Goal: Task Accomplishment & Management: Manage account settings

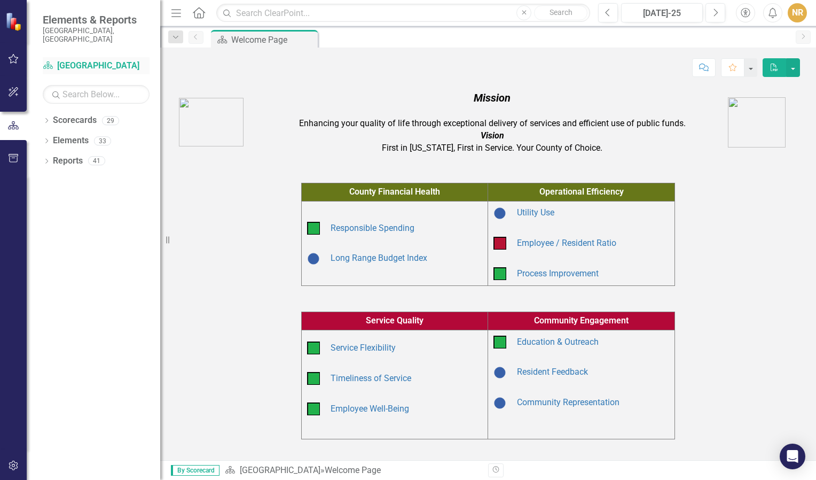
click at [81, 60] on link "Scorecard [GEOGRAPHIC_DATA]" at bounding box center [96, 66] width 107 height 12
click at [47, 119] on icon "Dropdown" at bounding box center [46, 122] width 7 height 6
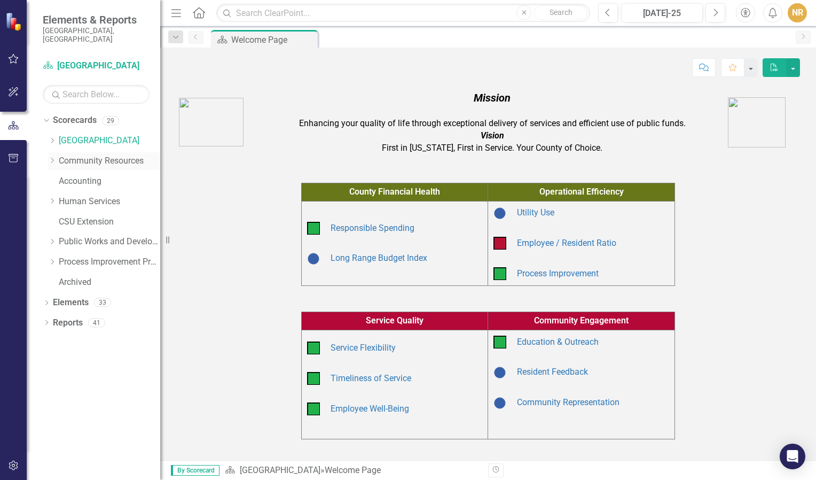
click at [51, 157] on icon "Dropdown" at bounding box center [52, 160] width 8 height 6
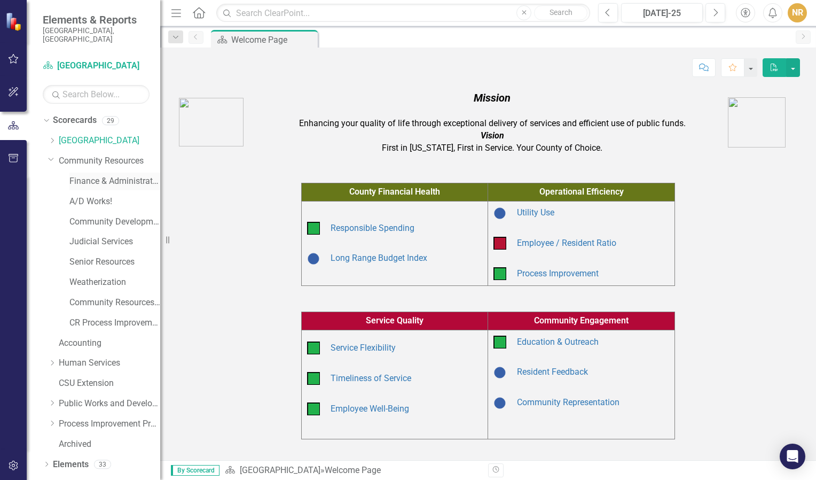
click at [75, 175] on link "Finance & Administrative Services" at bounding box center [114, 181] width 91 height 12
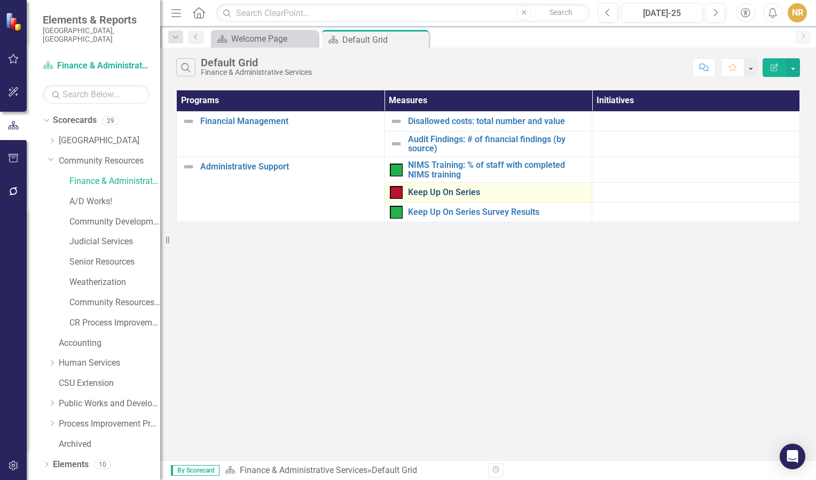
click at [425, 188] on link "Keep Up On Series" at bounding box center [497, 193] width 178 height 10
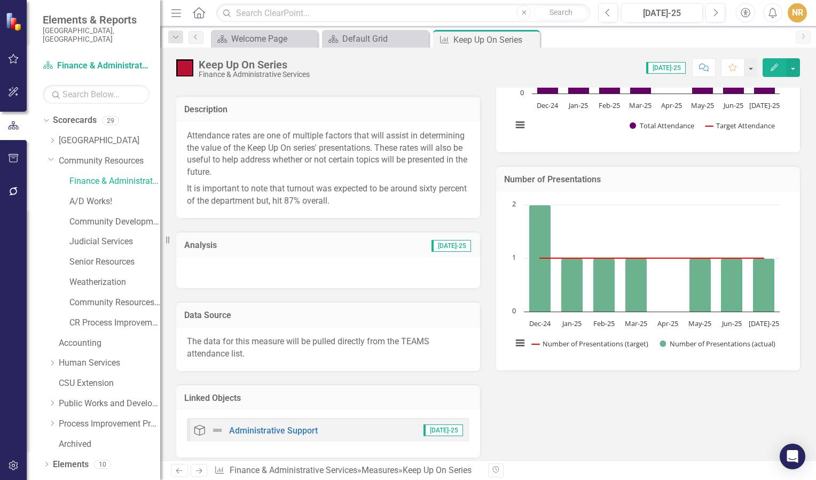
scroll to position [141, 0]
click at [323, 275] on div at bounding box center [328, 271] width 304 height 31
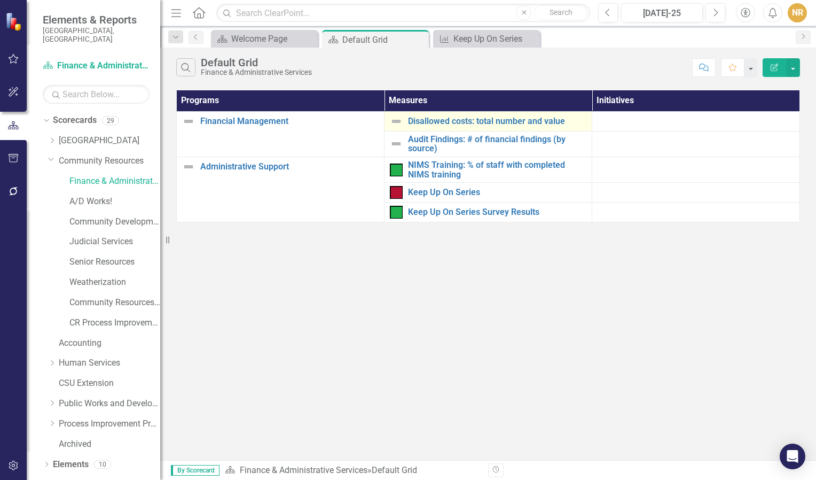
click at [427, 128] on td "Disallowed costs: total number and value Edit Edit Measure Link Open Element" at bounding box center [489, 121] width 208 height 20
click at [463, 121] on link "Disallowed costs: total number and value" at bounding box center [497, 121] width 178 height 10
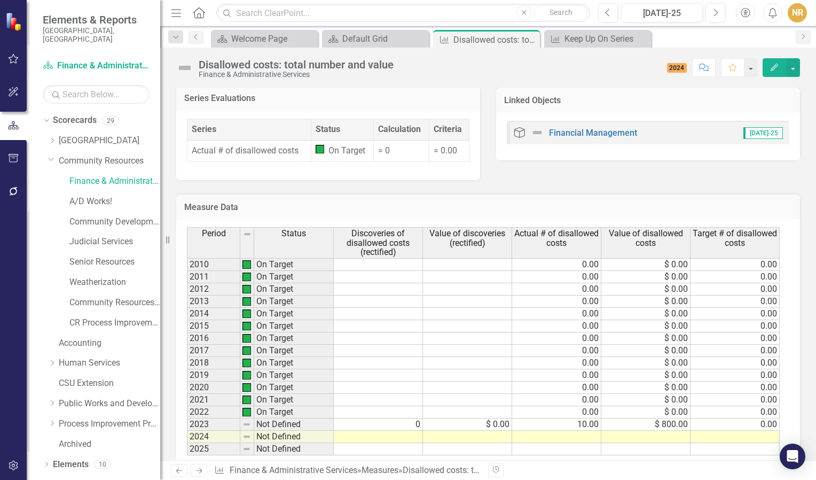
scroll to position [312, 0]
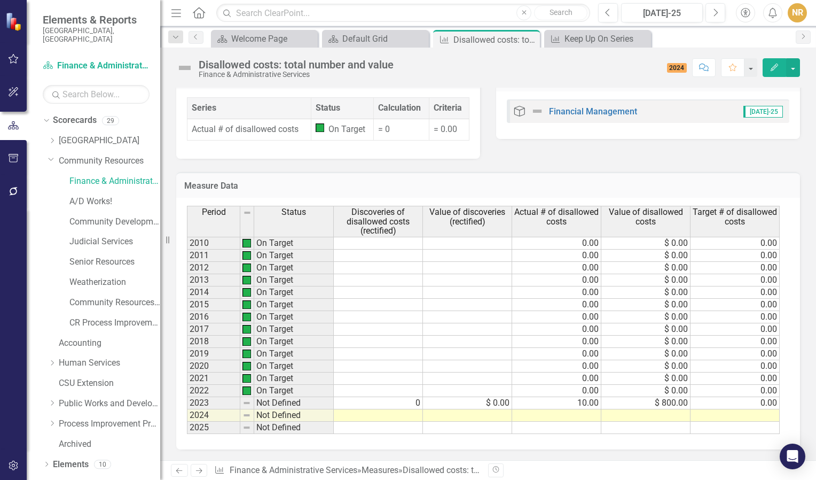
click at [411, 413] on td at bounding box center [378, 415] width 89 height 12
type textarea "0"
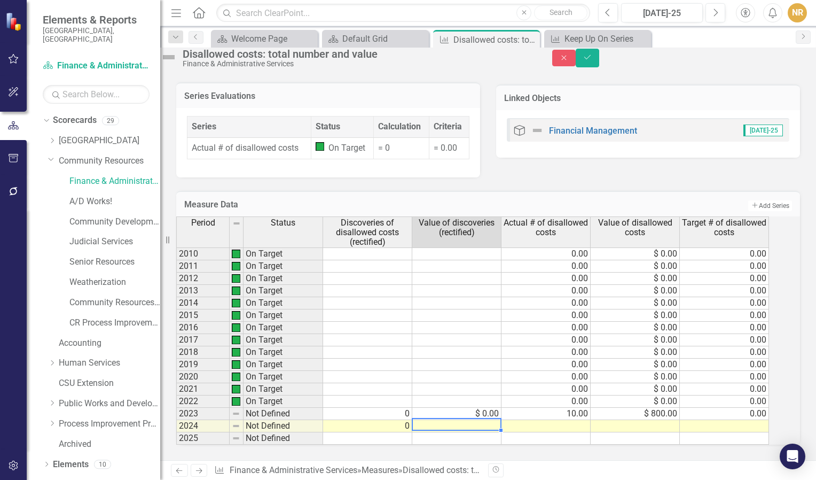
type textarea "0"
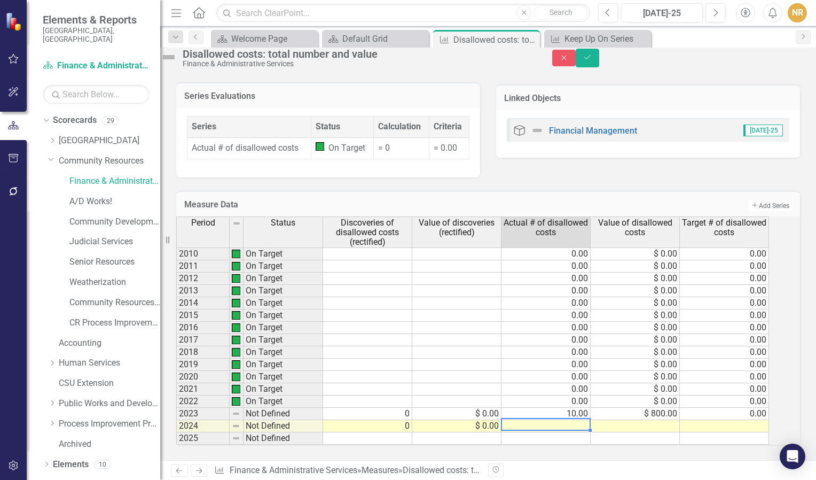
type textarea "0"
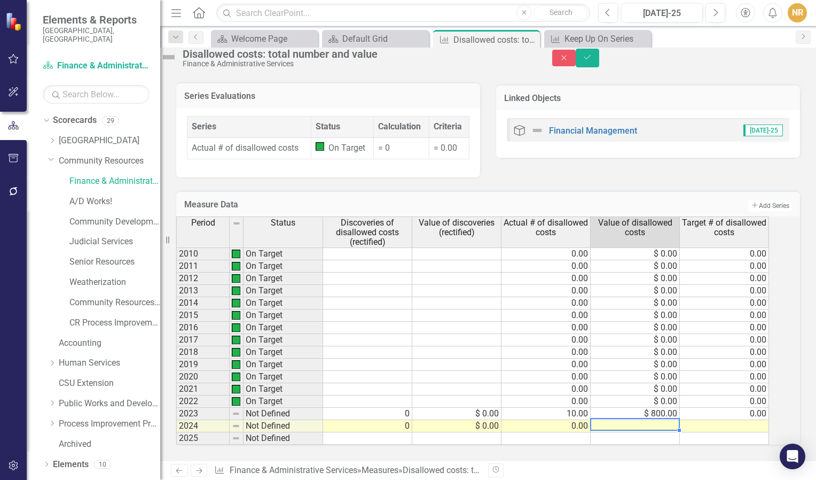
type textarea "0"
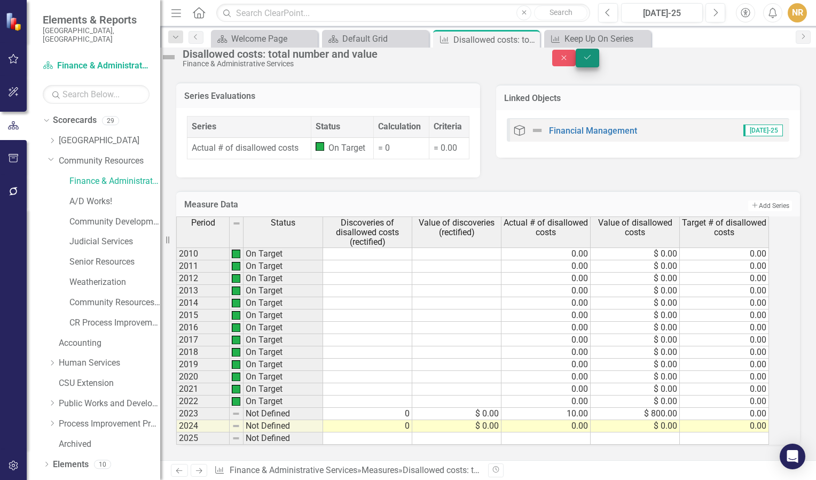
type textarea "0"
click at [592, 59] on icon "Save" at bounding box center [588, 56] width 10 height 7
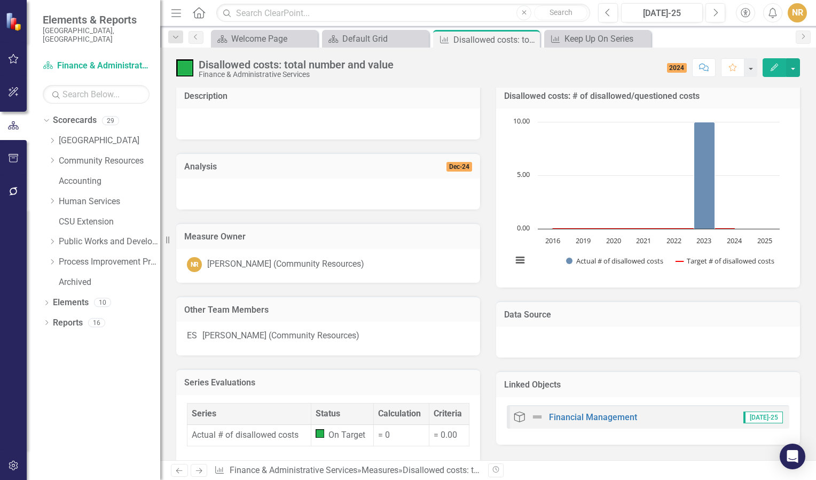
scroll to position [0, 0]
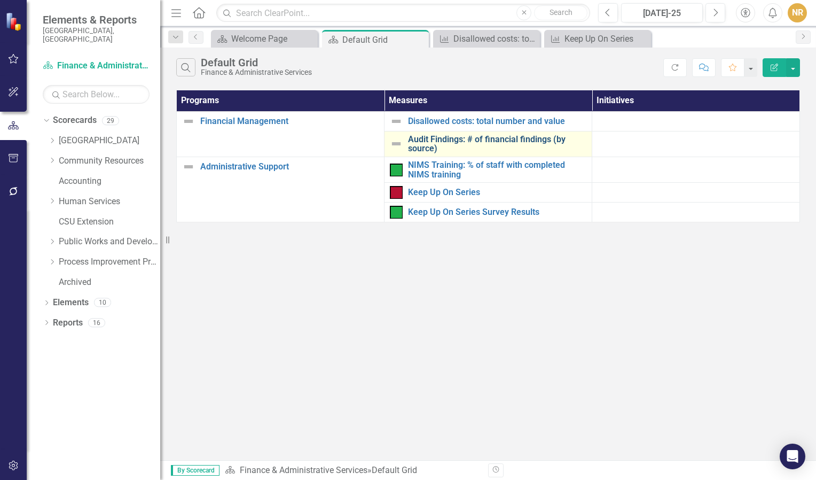
click at [441, 144] on link "Audit Findings: # of financial findings (by source)" at bounding box center [497, 144] width 178 height 19
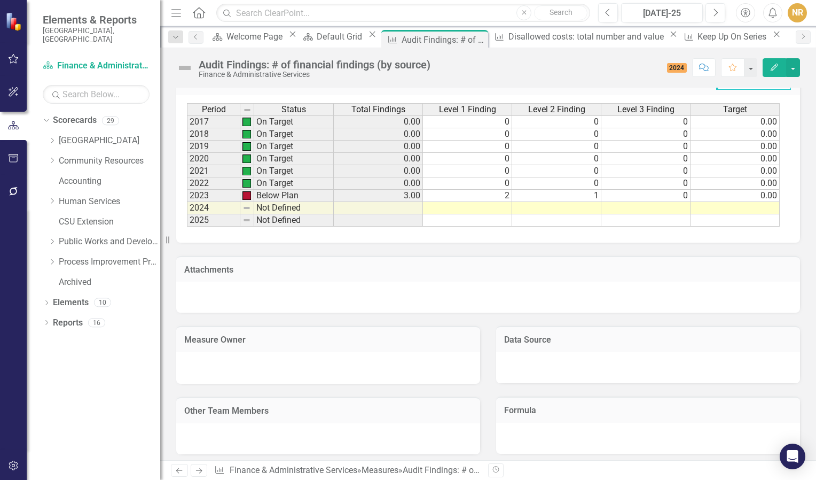
scroll to position [323, 0]
click at [400, 207] on td at bounding box center [378, 209] width 89 height 12
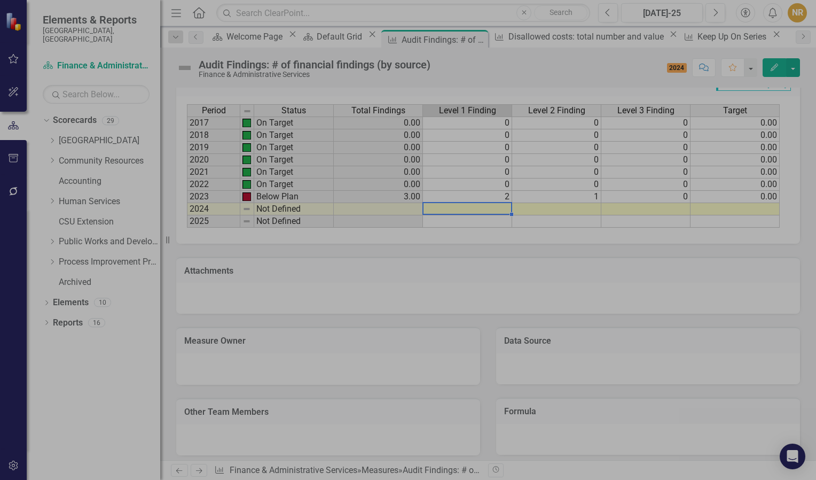
type textarea "0"
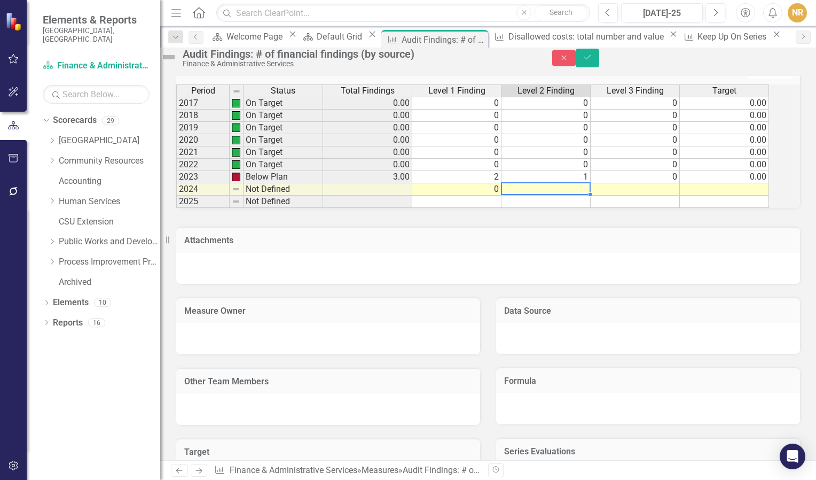
type textarea "0"
click at [591, 59] on icon "submit" at bounding box center [587, 57] width 6 height 4
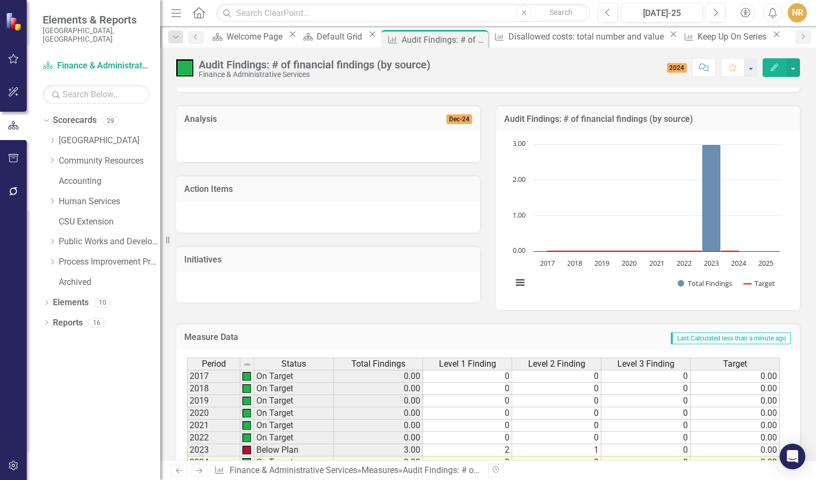
scroll to position [0, 0]
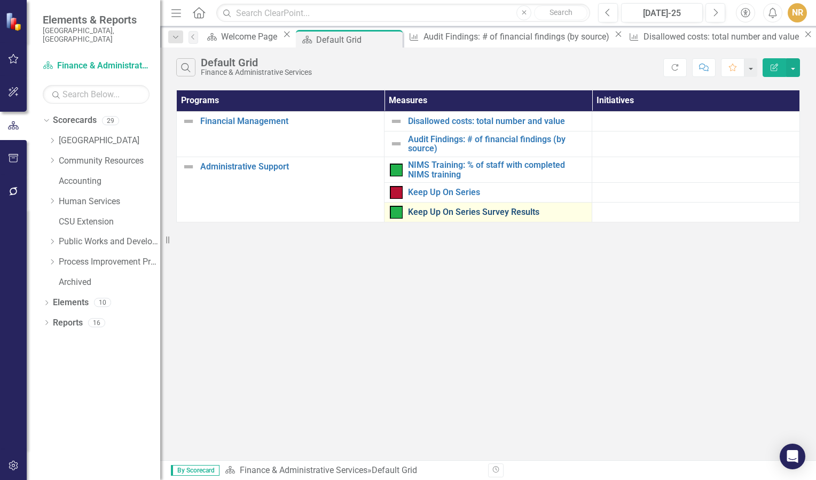
click at [437, 212] on link "Keep Up On Series Survey Results" at bounding box center [497, 212] width 178 height 10
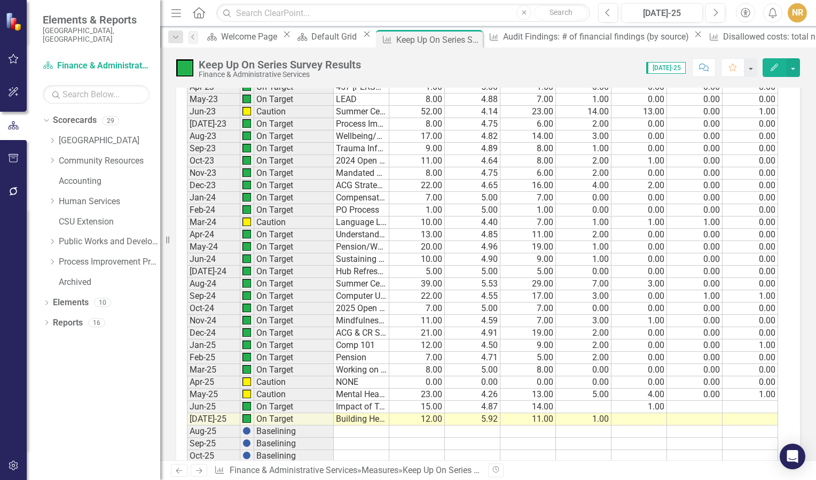
scroll to position [857, 0]
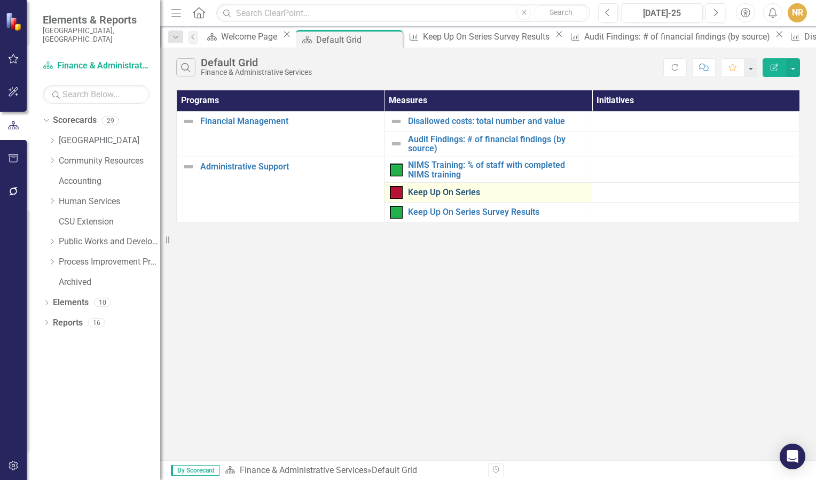
click at [448, 196] on link "Keep Up On Series" at bounding box center [497, 193] width 178 height 10
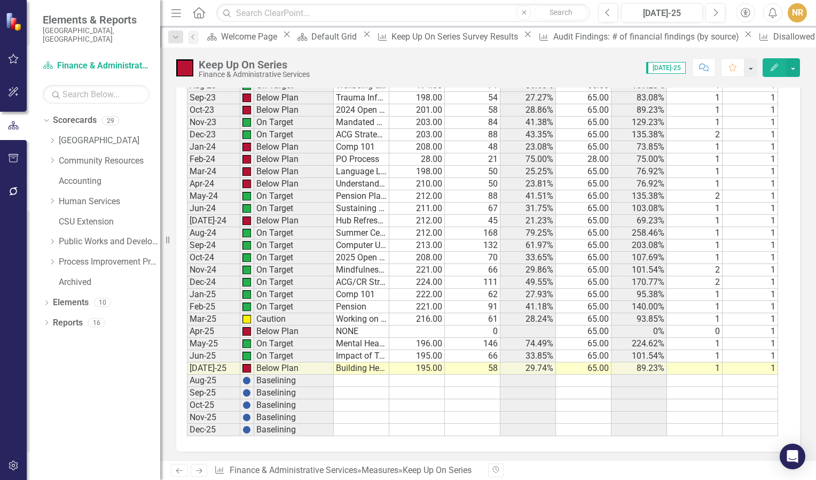
scroll to position [838, 0]
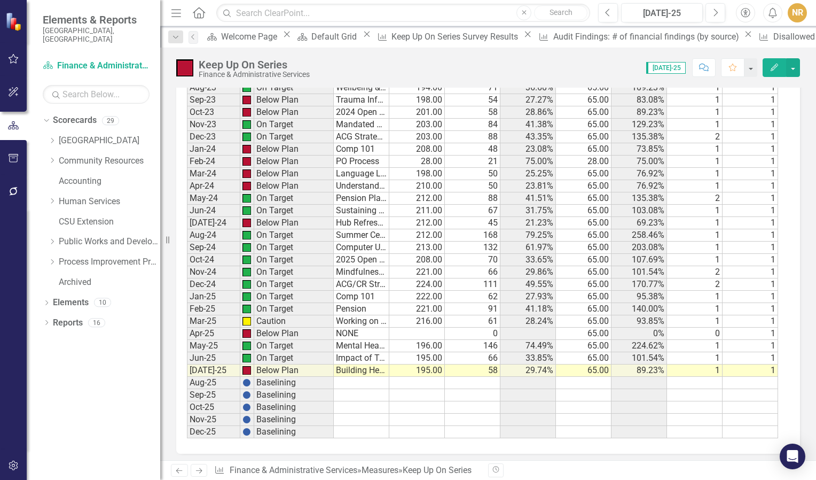
click at [364, 364] on td "Building Helper Resilience" at bounding box center [362, 370] width 56 height 12
click at [346, 364] on td "Building Helper Resilience" at bounding box center [362, 370] width 56 height 12
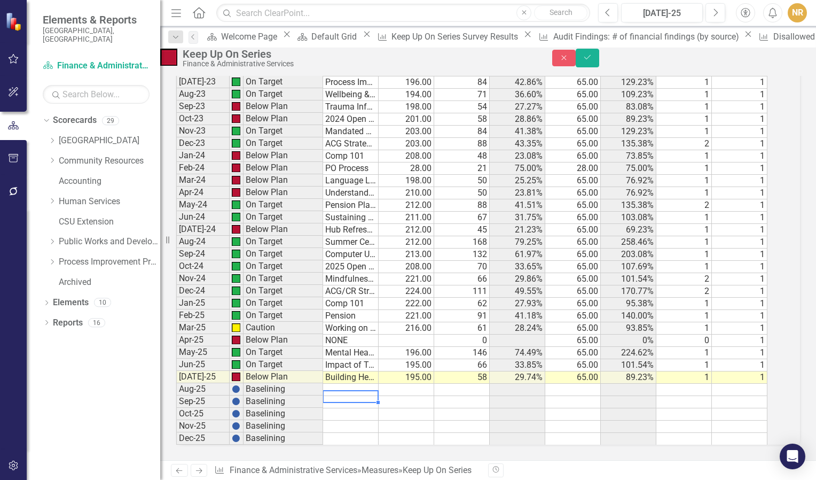
click at [363, 396] on td at bounding box center [351, 402] width 56 height 12
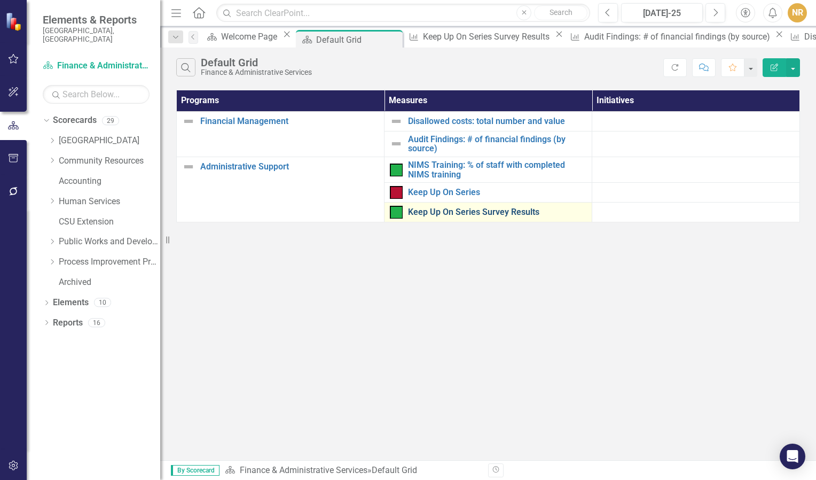
click at [446, 215] on link "Keep Up On Series Survey Results" at bounding box center [497, 212] width 178 height 10
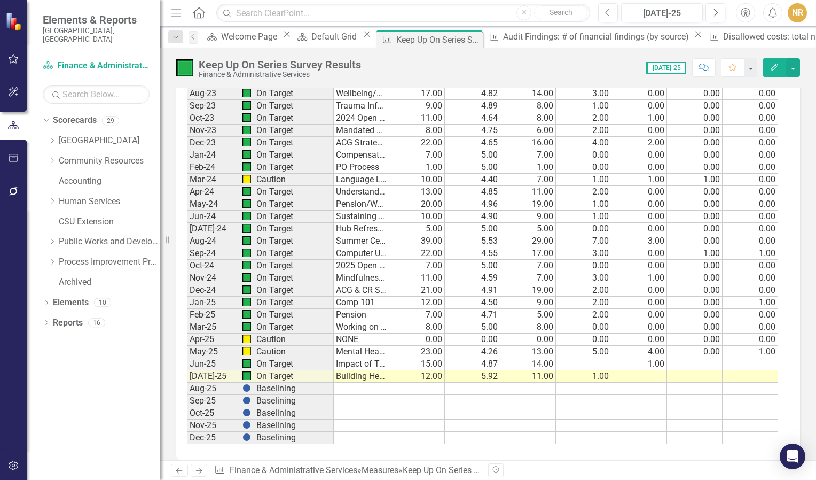
scroll to position [903, 0]
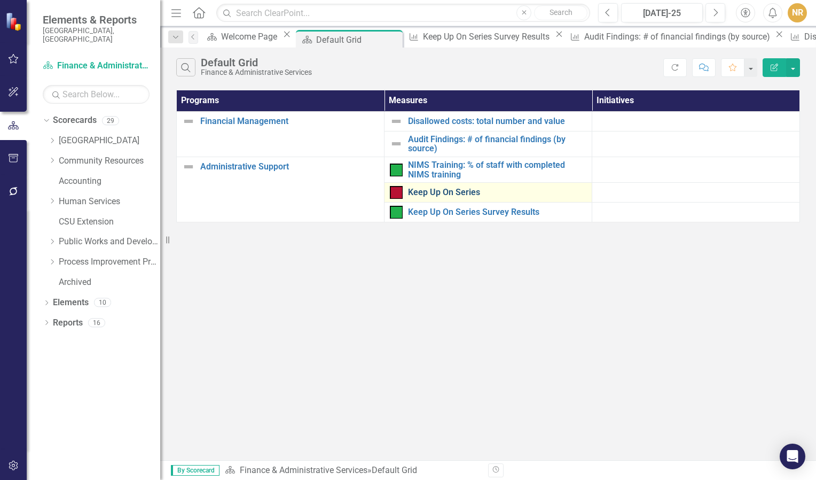
click at [453, 193] on link "Keep Up On Series" at bounding box center [497, 193] width 178 height 10
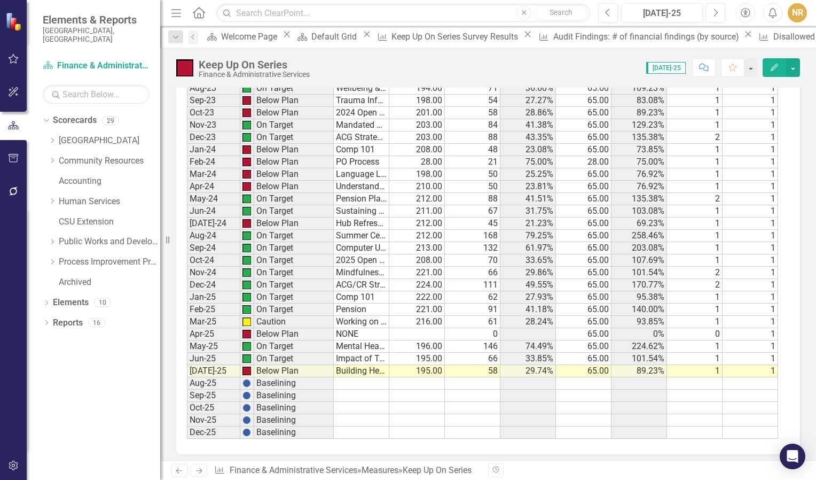
scroll to position [840, 0]
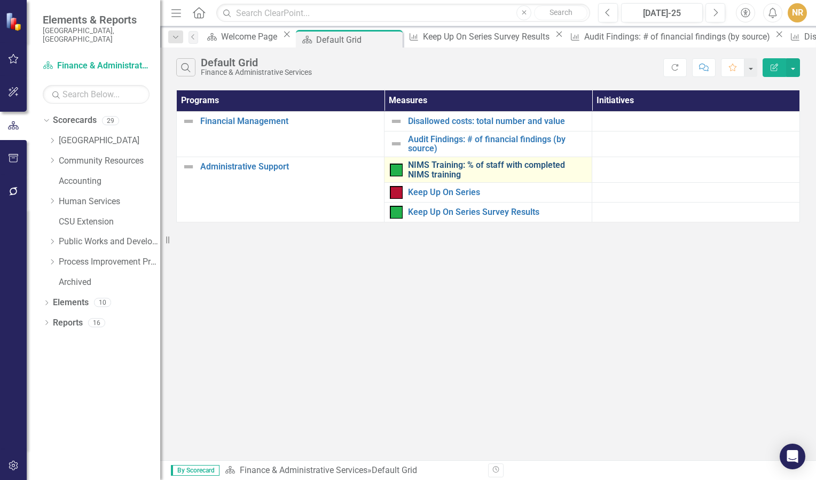
click at [432, 173] on link "NIMS Training: % of staff with completed NIMS training" at bounding box center [497, 169] width 178 height 19
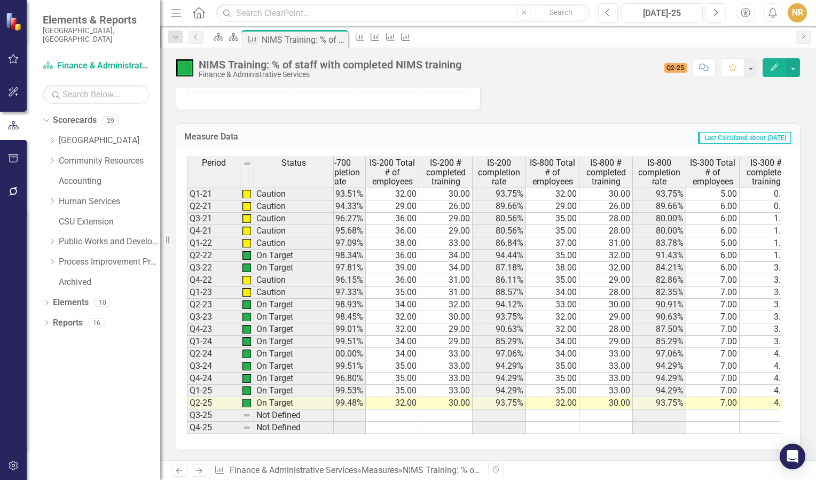
scroll to position [0, 296]
